Goal: Task Accomplishment & Management: Use online tool/utility

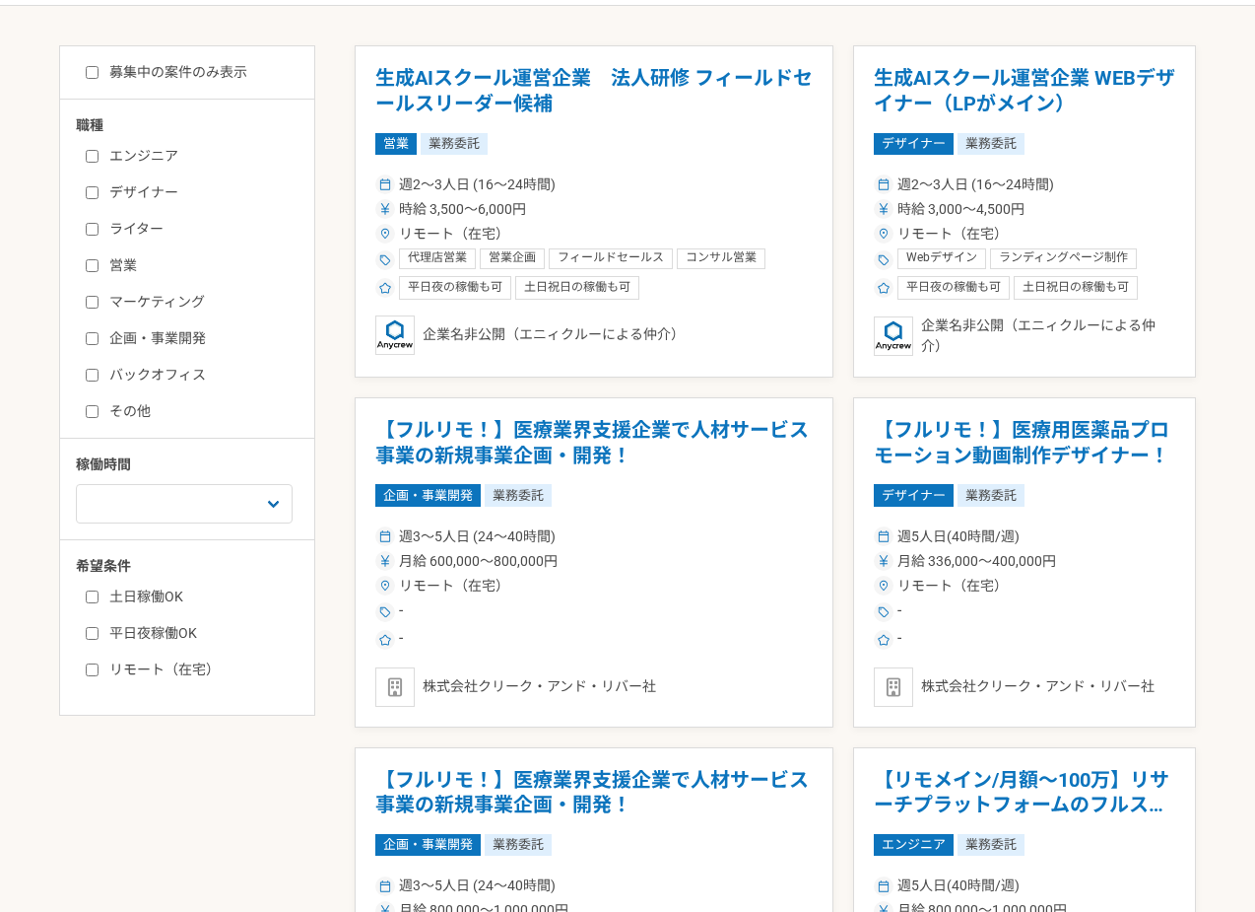
scroll to position [325, 0]
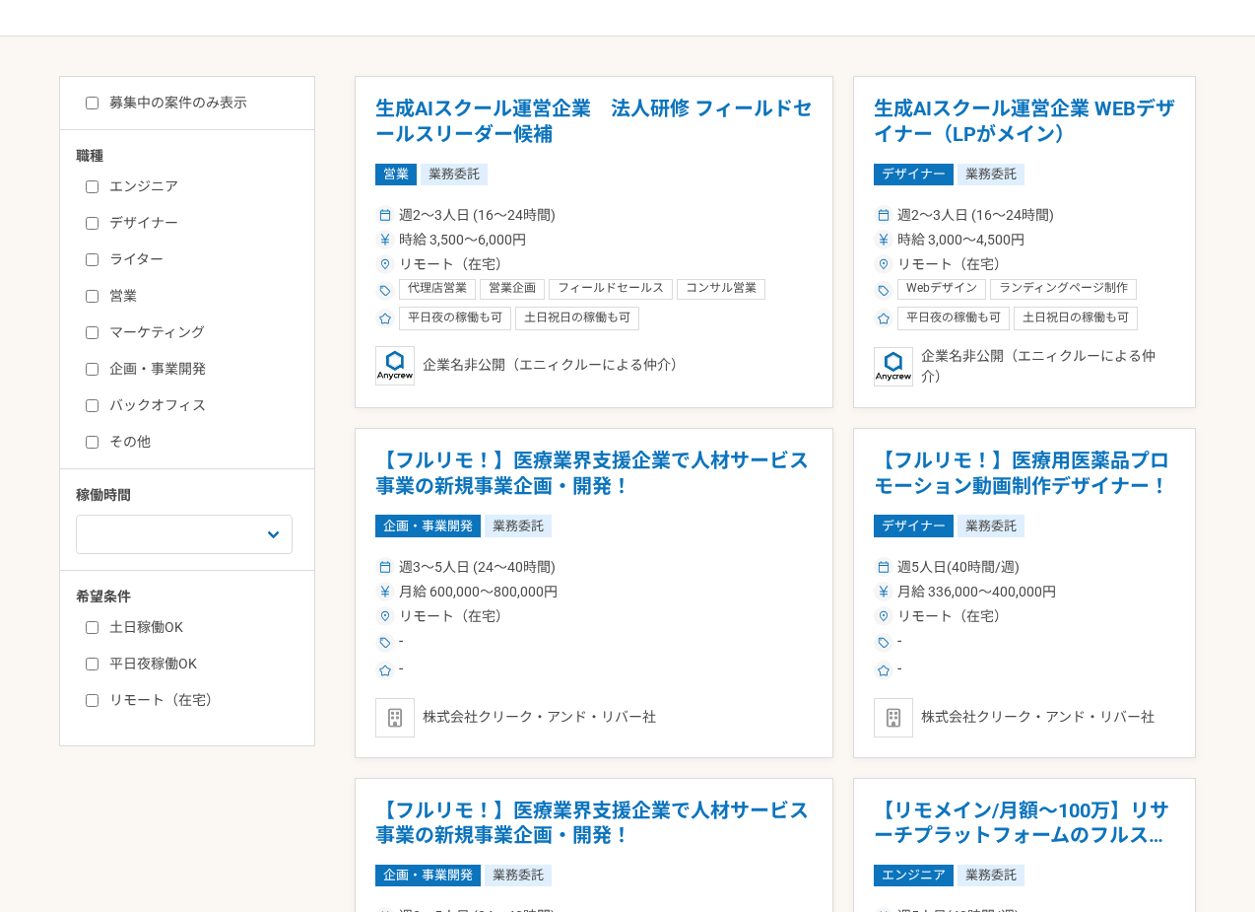
click at [140, 234] on div "エンジニア デザイナー ライター 営業 マーケティング 企画・事業開発 バックオフィス その他" at bounding box center [194, 311] width 237 height 282
click at [140, 232] on label "デザイナー" at bounding box center [199, 223] width 227 height 21
click at [99, 230] on input "デザイナー" at bounding box center [92, 223] width 13 height 13
checkbox input "true"
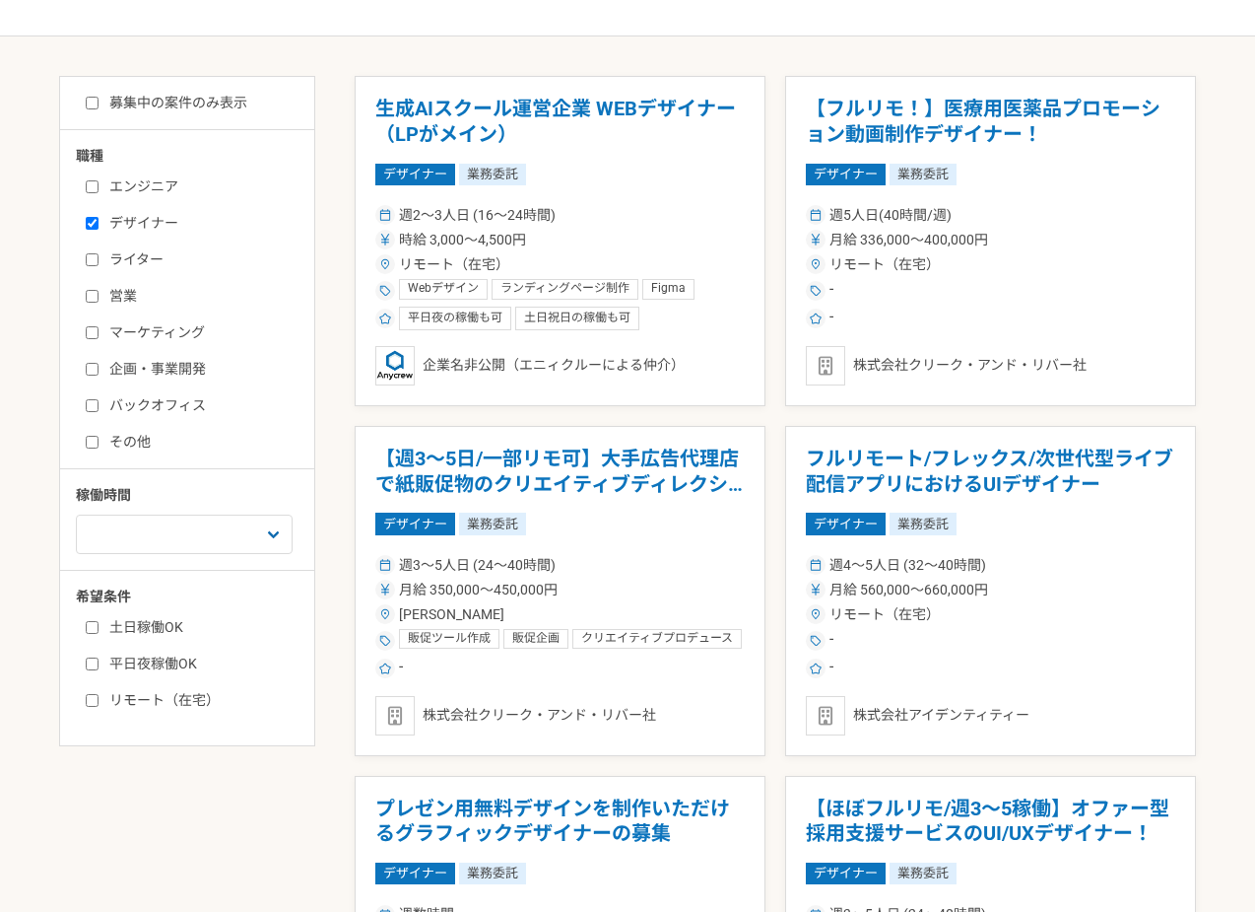
click at [228, 102] on label "募集中の案件のみ表示" at bounding box center [167, 103] width 162 height 21
click at [99, 102] on input "募集中の案件のみ表示" at bounding box center [92, 103] width 13 height 13
checkbox input "true"
